Goal: Find specific fact: Find specific fact

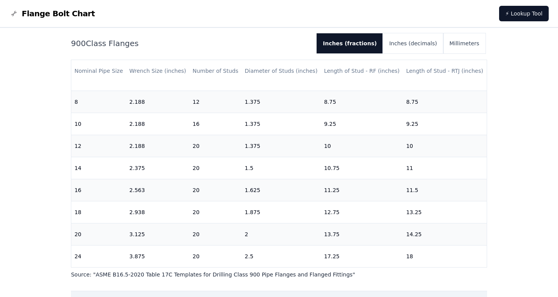
scroll to position [84, 0]
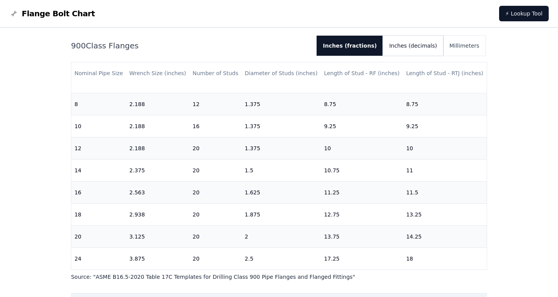
click at [416, 47] on button "Inches (decimals)" at bounding box center [413, 46] width 60 height 20
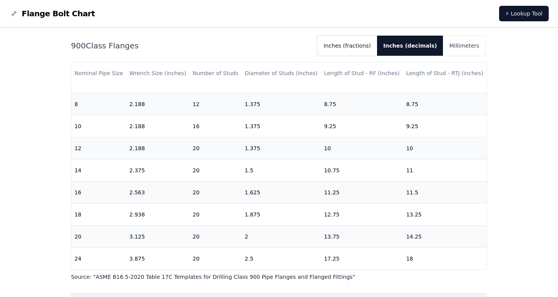
click at [370, 45] on button "Inches (fractions)" at bounding box center [347, 46] width 60 height 20
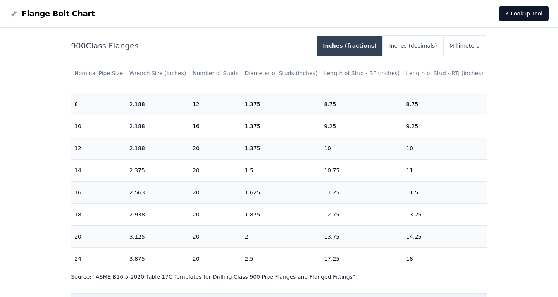
click at [370, 45] on button "Inches (fractions)" at bounding box center [350, 46] width 66 height 20
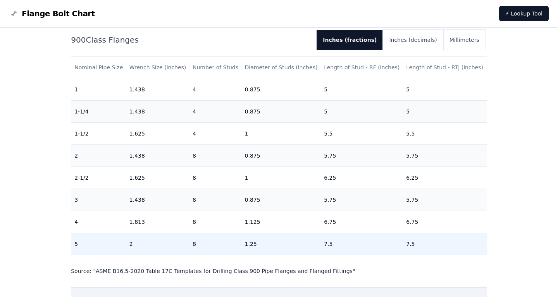
scroll to position [34, 0]
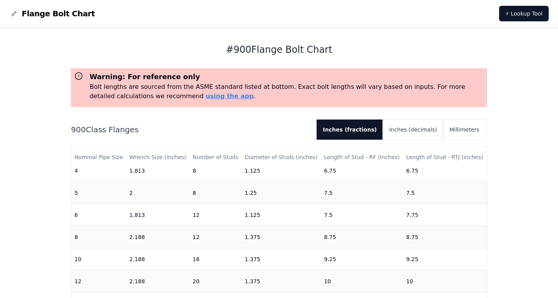
scroll to position [200, 0]
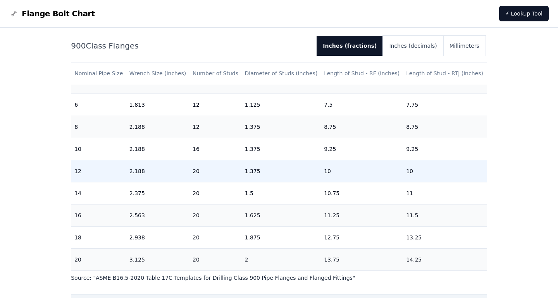
scroll to position [184, 0]
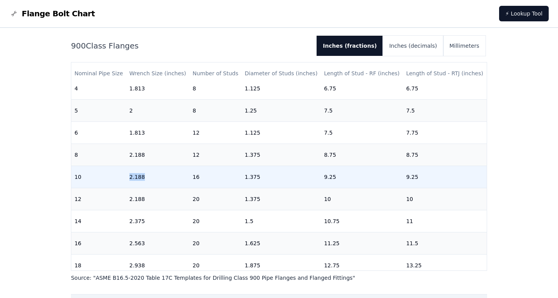
drag, startPoint x: 143, startPoint y: 177, endPoint x: 130, endPoint y: 177, distance: 13.2
click at [130, 177] on td "2.188" at bounding box center [157, 176] width 63 height 22
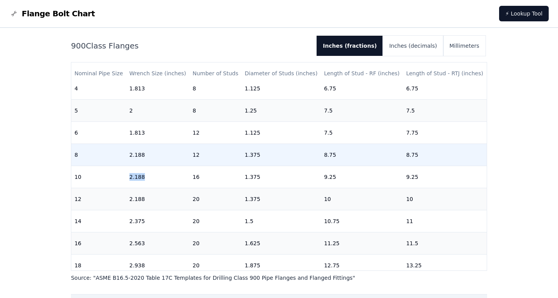
copy td "2.188"
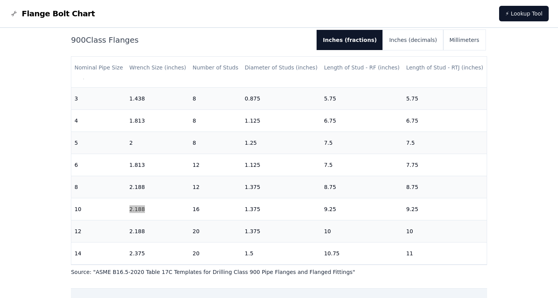
scroll to position [134, 0]
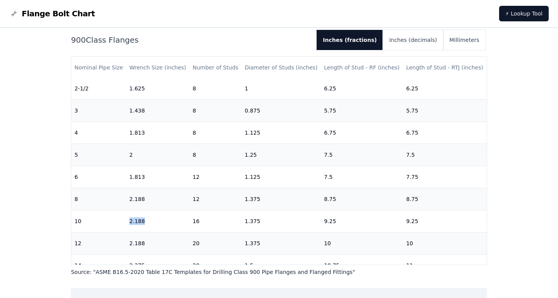
click at [61, 14] on span "Flange Bolt Chart" at bounding box center [58, 13] width 73 height 11
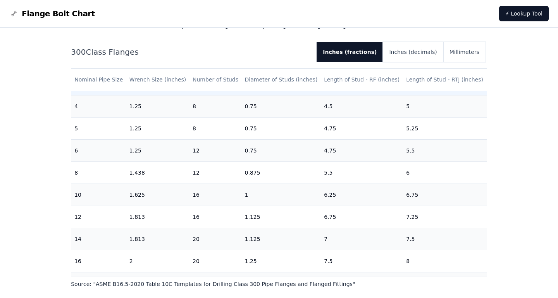
scroll to position [200, 0]
